Goal: Check status: Check status

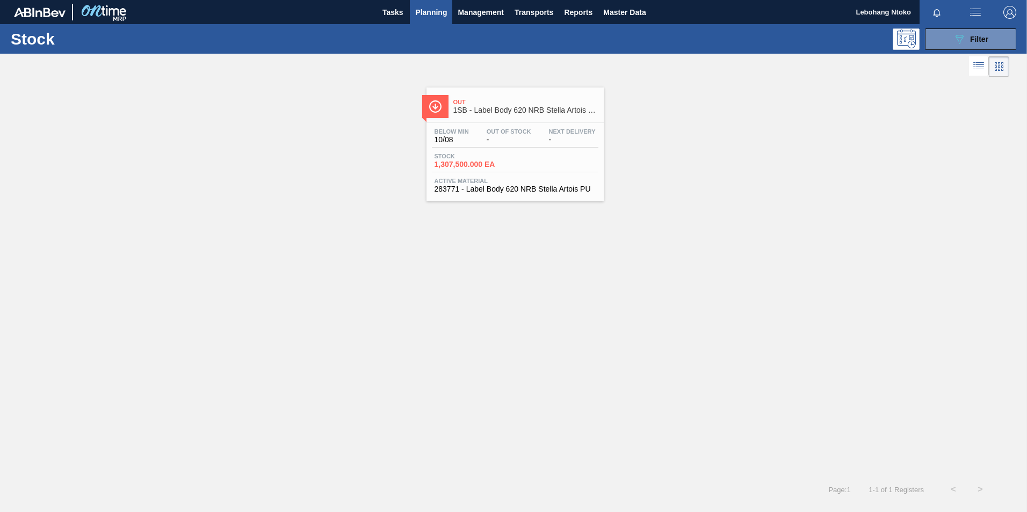
click at [524, 143] on span "-" at bounding box center [509, 140] width 45 height 8
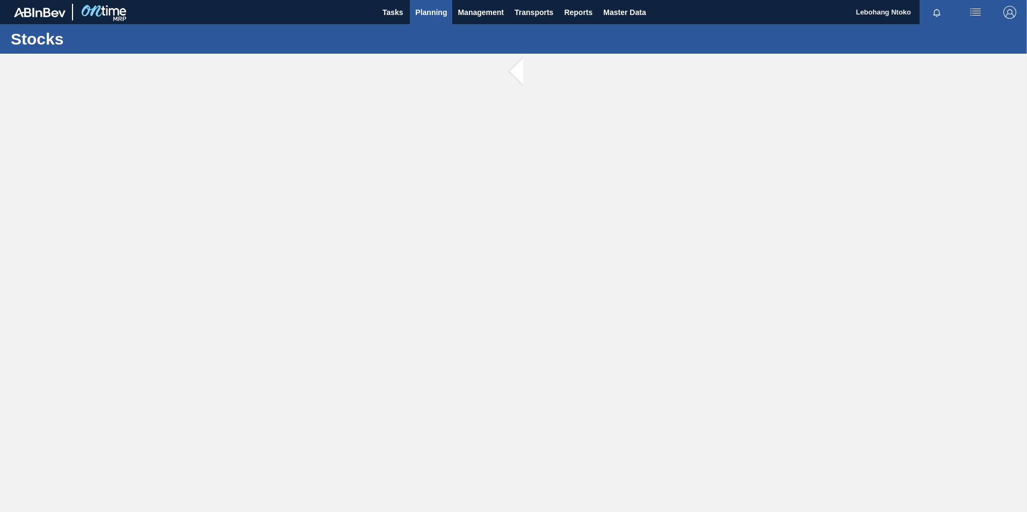
click at [429, 10] on span "Planning" at bounding box center [431, 12] width 32 height 13
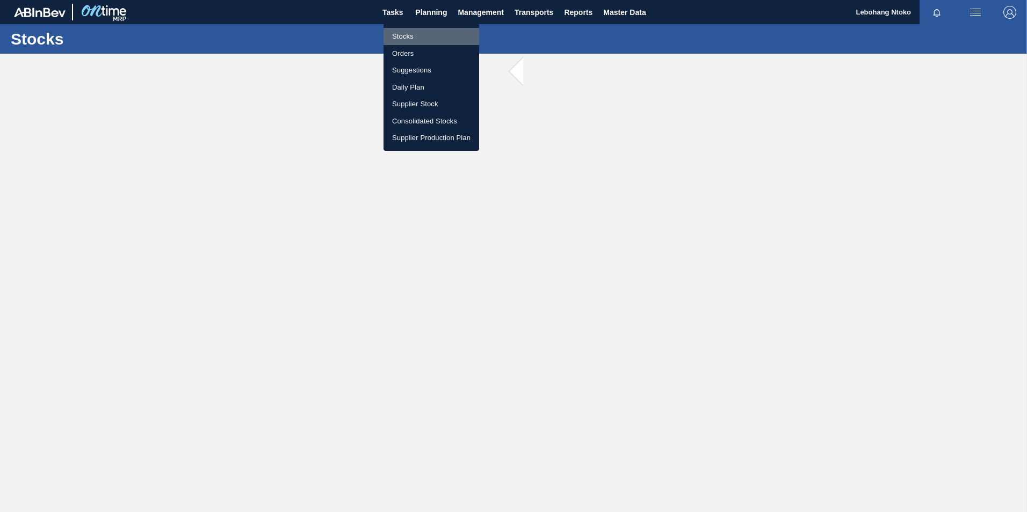
click at [404, 35] on li "Stocks" at bounding box center [431, 36] width 96 height 17
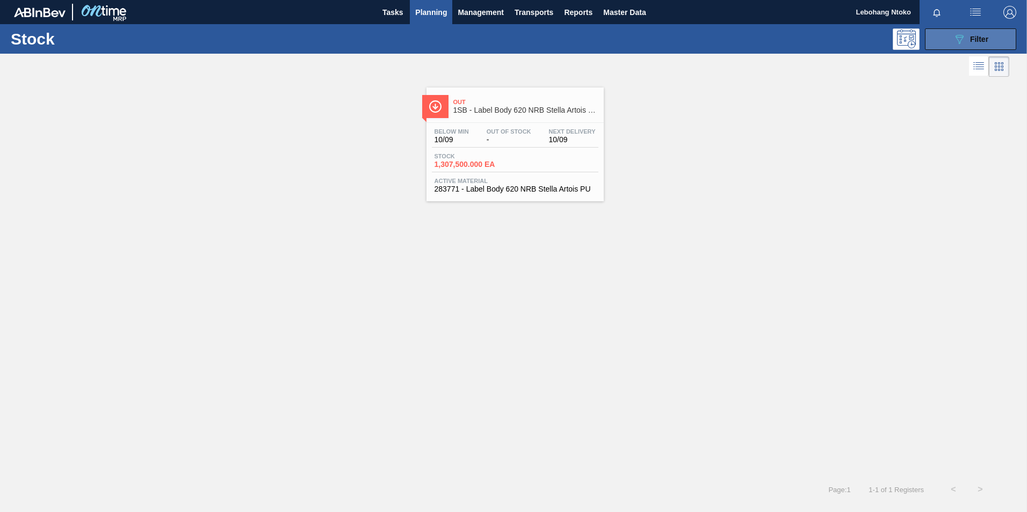
click at [968, 39] on div "089F7B8B-B2A5-4AFE-B5C0-19BA573D28AC Filter" at bounding box center [970, 39] width 35 height 13
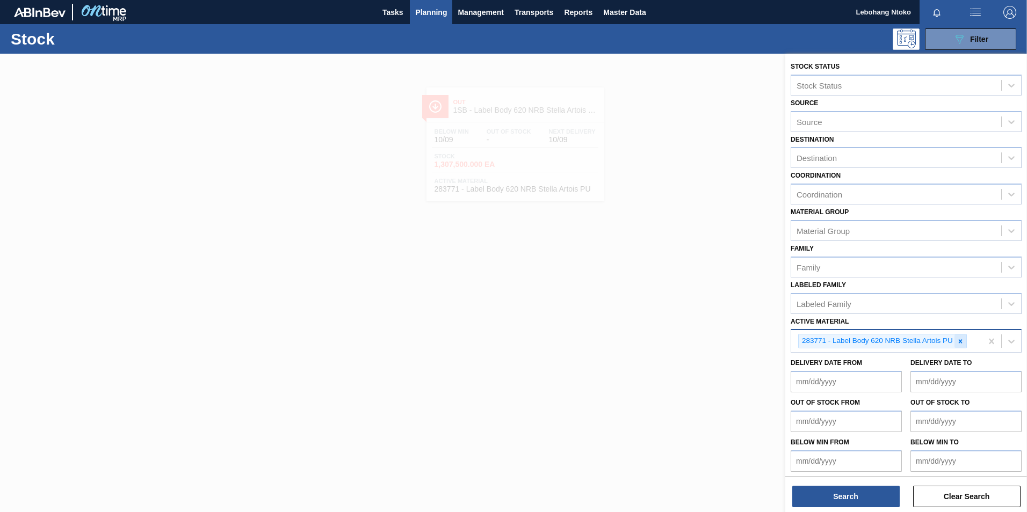
click at [962, 340] on icon at bounding box center [961, 342] width 8 height 8
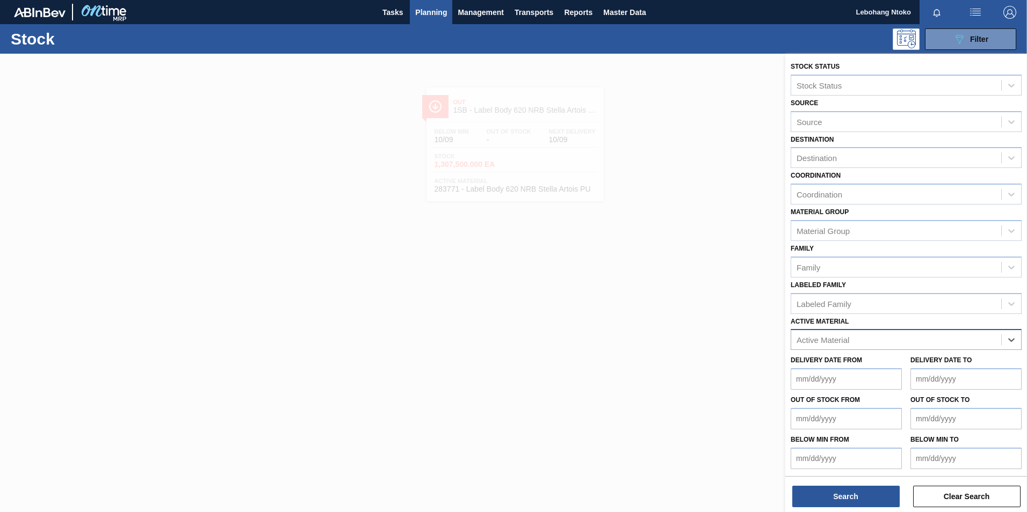
paste Material "283768"
type Material "283768"
click at [878, 368] on div "283768 - Cluster 330NRB 4X6 Stella Artois PU" at bounding box center [906, 367] width 231 height 20
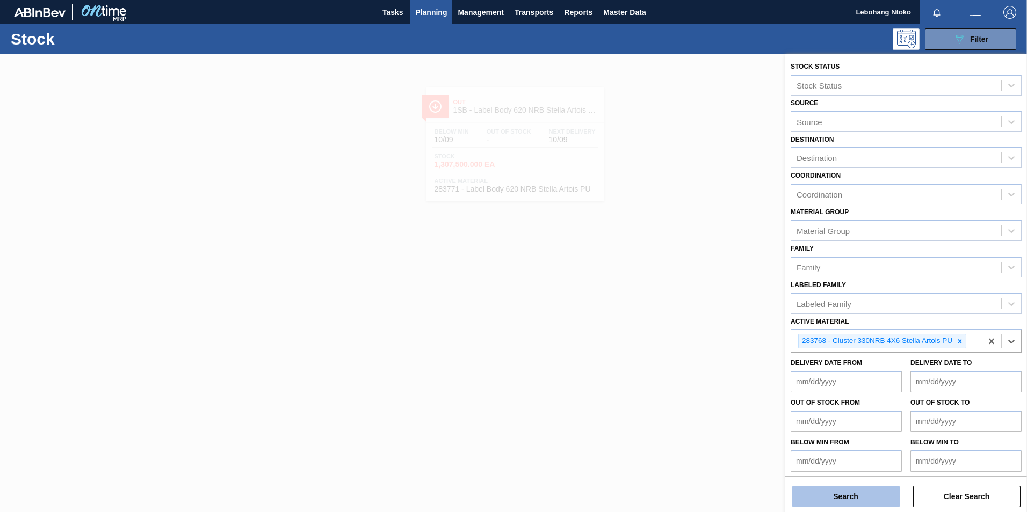
click at [867, 498] on button "Search" at bounding box center [845, 496] width 107 height 21
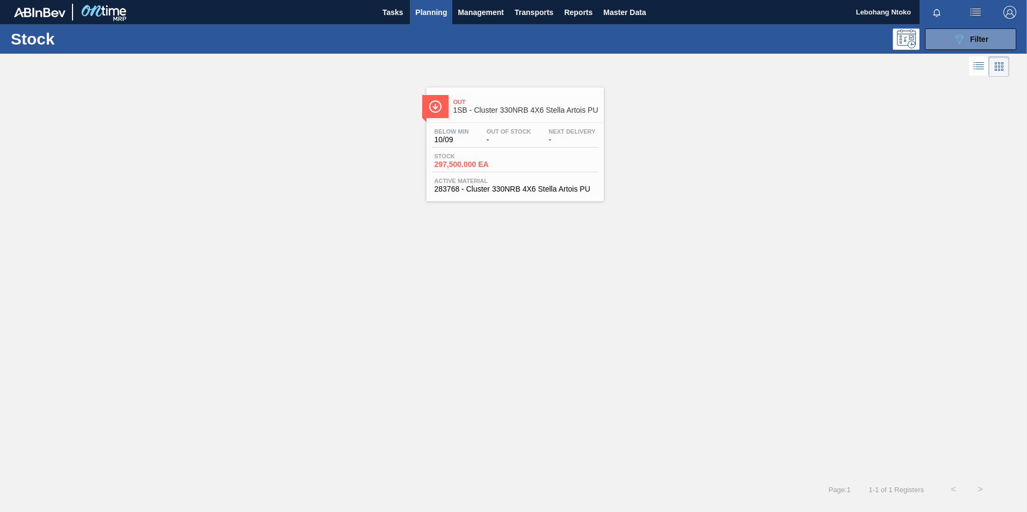
click at [520, 139] on span "-" at bounding box center [509, 140] width 45 height 8
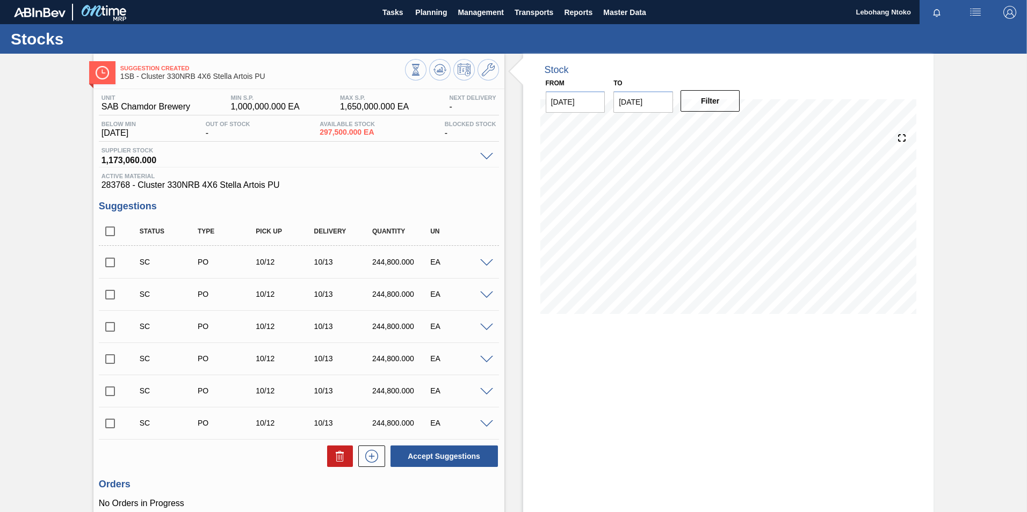
click at [484, 261] on span at bounding box center [486, 263] width 13 height 8
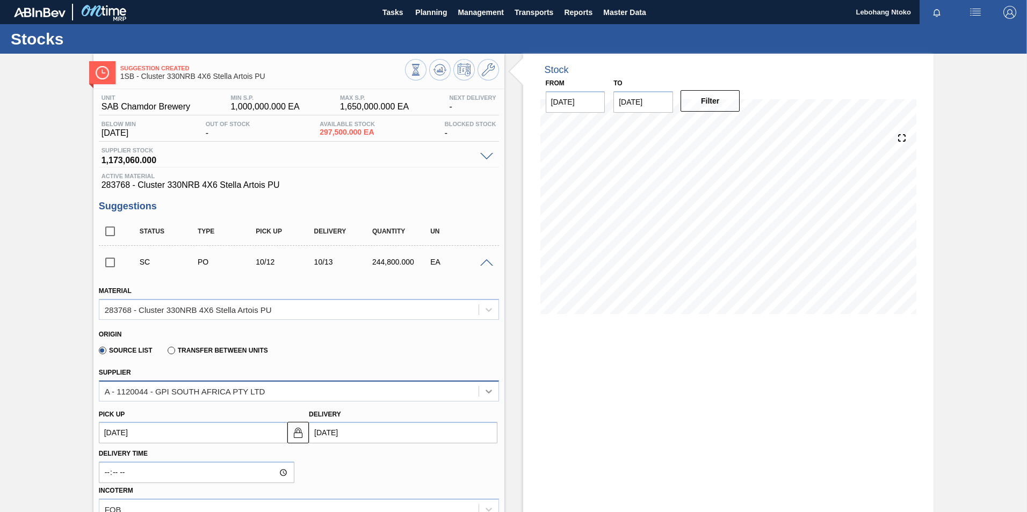
click at [489, 392] on icon at bounding box center [489, 392] width 6 height 4
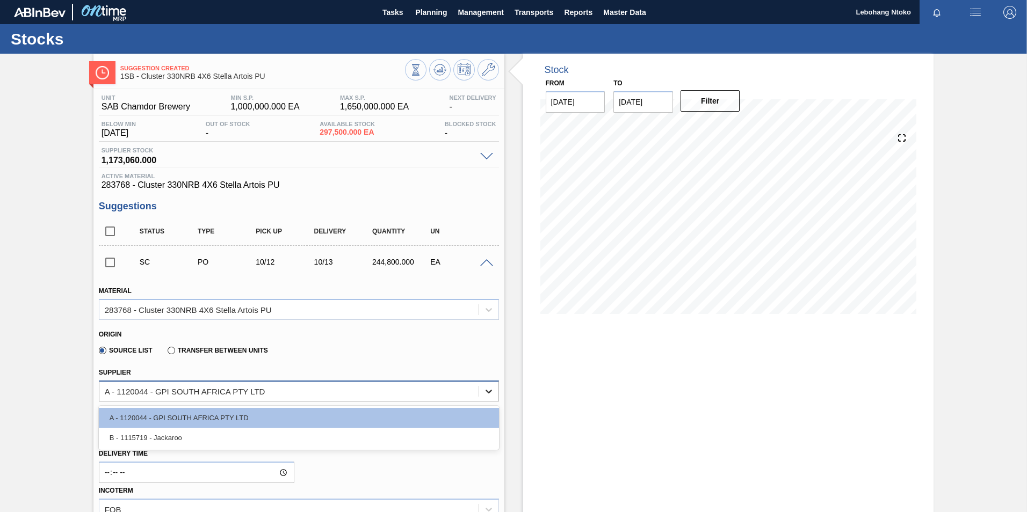
click at [484, 390] on icon at bounding box center [488, 391] width 11 height 11
click at [487, 391] on icon at bounding box center [488, 391] width 11 height 11
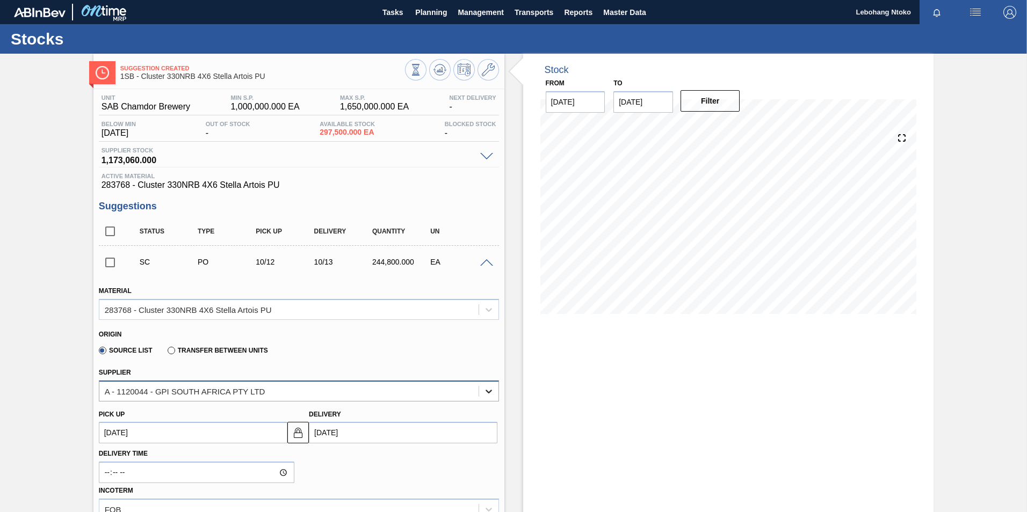
click at [488, 392] on icon at bounding box center [488, 391] width 11 height 11
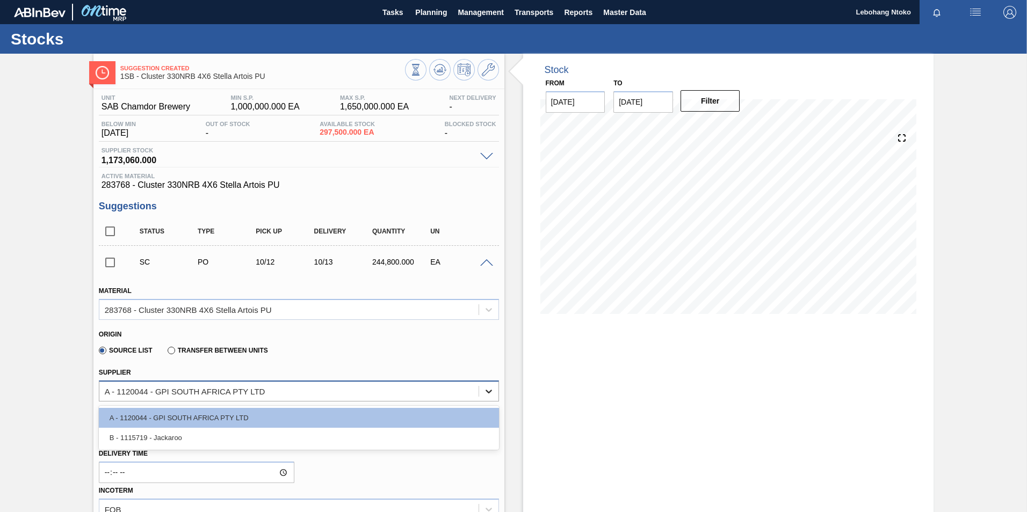
click at [487, 391] on icon at bounding box center [488, 391] width 11 height 11
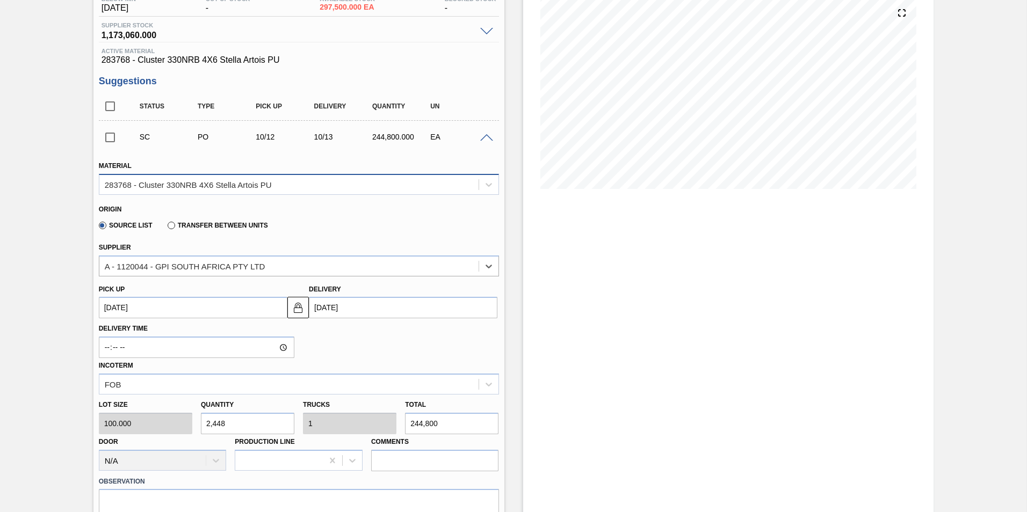
scroll to position [161, 0]
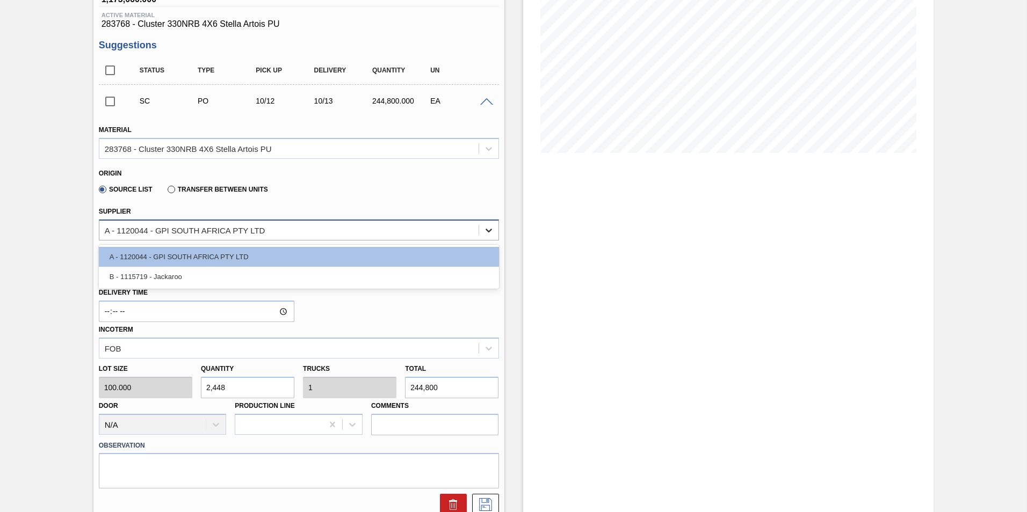
click at [489, 229] on icon at bounding box center [488, 230] width 11 height 11
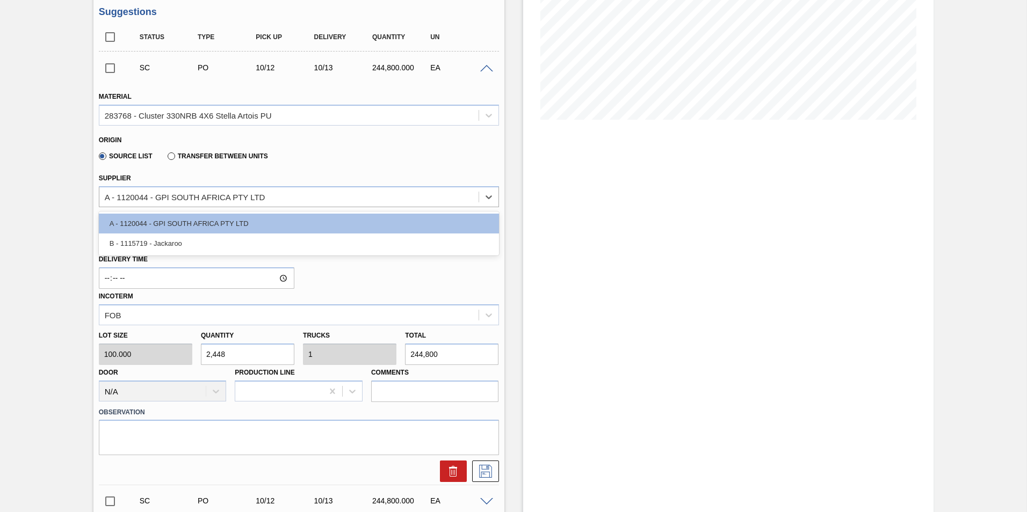
scroll to position [215, 0]
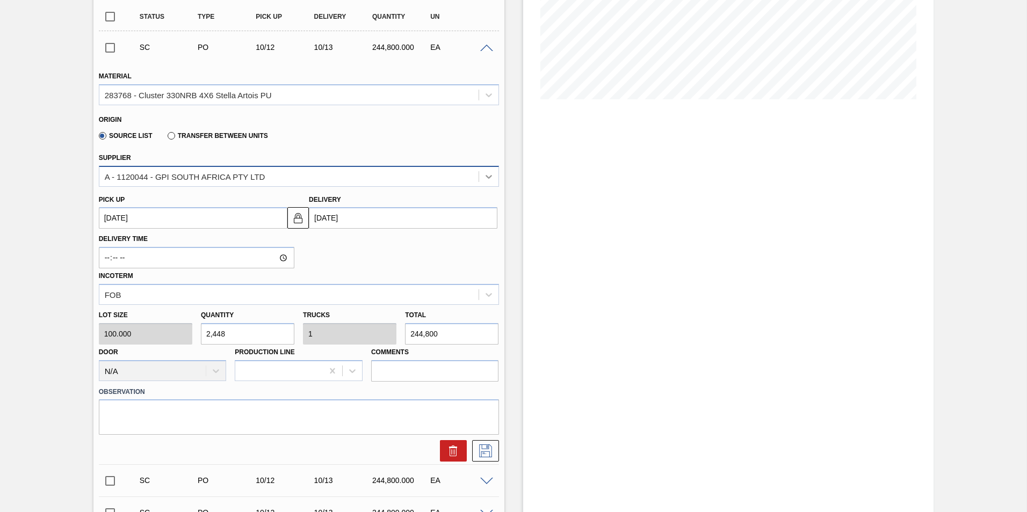
click at [483, 170] on div at bounding box center [488, 176] width 19 height 19
